Goal: Check status: Check status

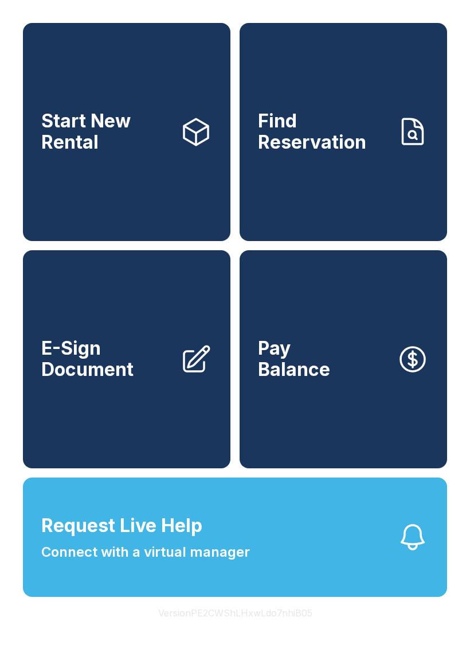
click at [330, 200] on link "Find Reservation" at bounding box center [344, 132] width 208 height 218
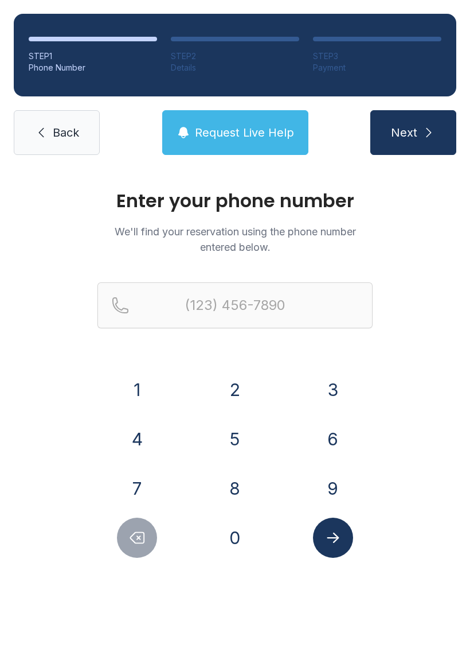
click at [231, 434] on button "5" at bounding box center [235, 439] width 40 height 40
click at [242, 528] on button "0" at bounding box center [235, 537] width 40 height 40
click at [239, 487] on button "8" at bounding box center [235, 488] width 40 height 40
click at [134, 481] on button "7" at bounding box center [137, 488] width 40 height 40
click at [143, 377] on button "1" at bounding box center [137, 389] width 40 height 40
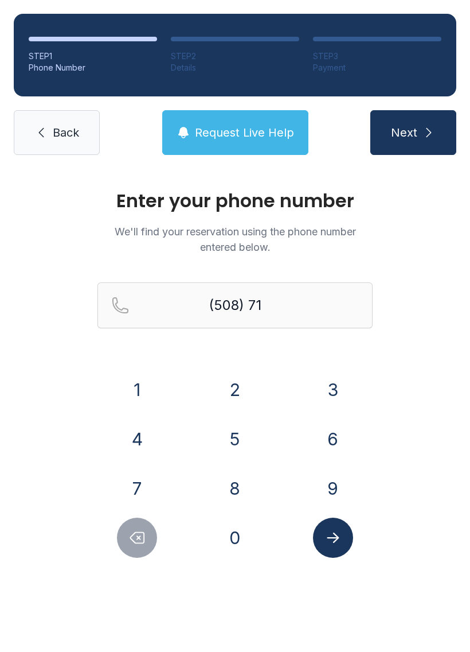
click at [135, 469] on button "7" at bounding box center [137, 488] width 40 height 40
click at [331, 387] on button "3" at bounding box center [333, 389] width 40 height 40
click at [149, 470] on div "7" at bounding box center [137, 488] width 80 height 40
click at [224, 478] on button "8" at bounding box center [235, 488] width 40 height 40
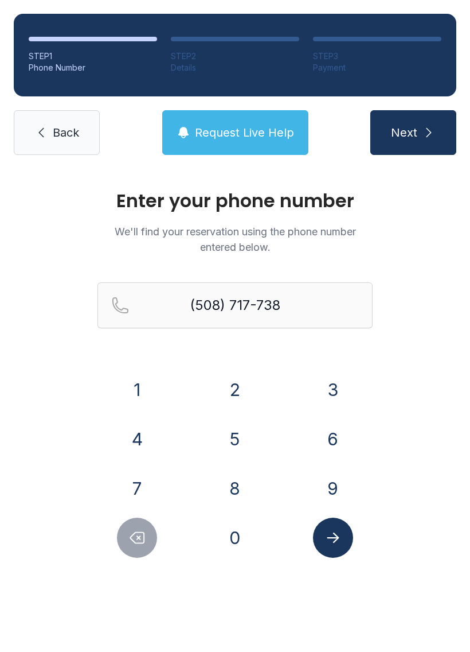
click at [141, 540] on icon "Delete number" at bounding box center [136, 537] width 17 height 17
click at [134, 471] on button "7" at bounding box center [137, 488] width 40 height 40
click at [237, 482] on button "8" at bounding box center [235, 488] width 40 height 40
type input "[PHONE_NUMBER]"
click at [336, 540] on icon "Submit lookup form" at bounding box center [333, 537] width 12 height 10
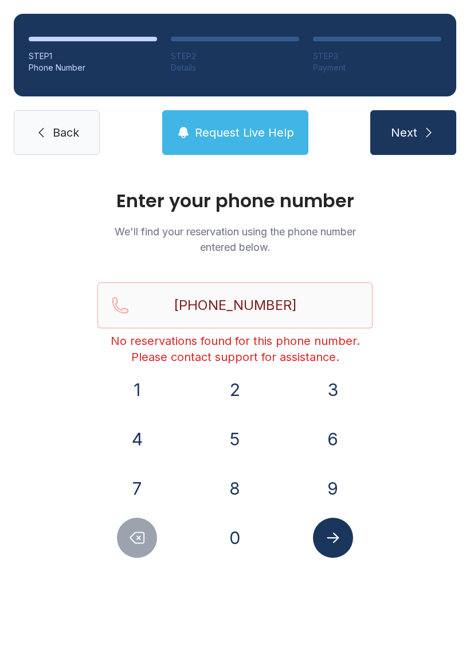
click at [63, 134] on span "Back" at bounding box center [66, 132] width 26 height 16
